Goal: Obtain resource: Obtain resource

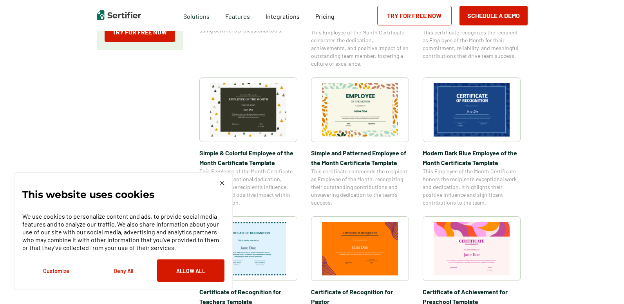
scroll to position [313, 0]
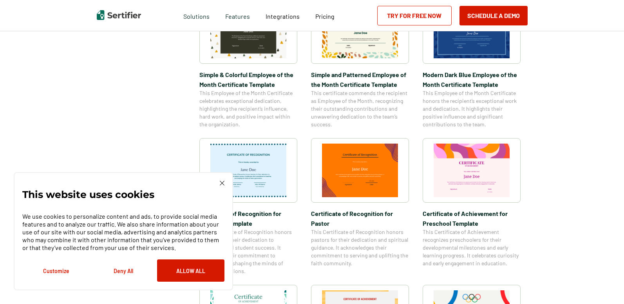
click at [122, 268] on button "Deny All" at bounding box center [123, 271] width 67 height 22
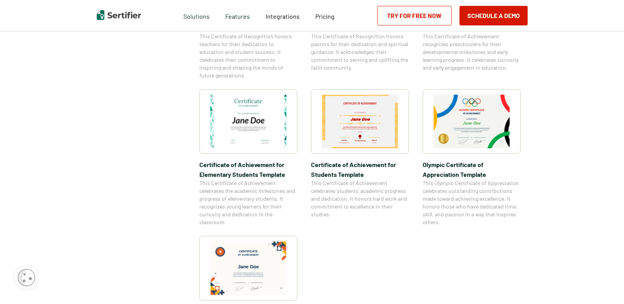
scroll to position [470, 0]
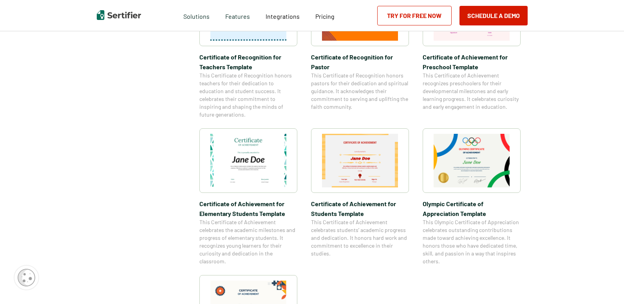
click at [365, 168] on img at bounding box center [360, 161] width 76 height 54
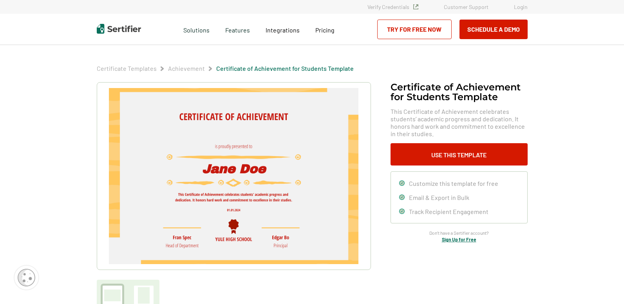
click at [259, 157] on img at bounding box center [233, 176] width 249 height 176
click at [431, 157] on button "Use This Template" at bounding box center [459, 154] width 137 height 22
